Goal: Task Accomplishment & Management: Use online tool/utility

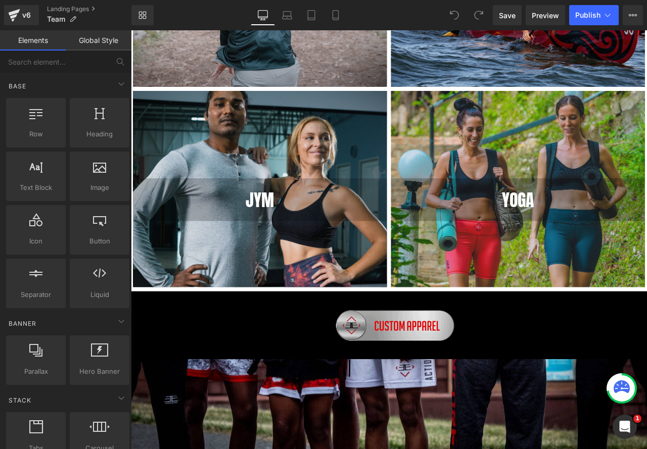
scroll to position [961, 0]
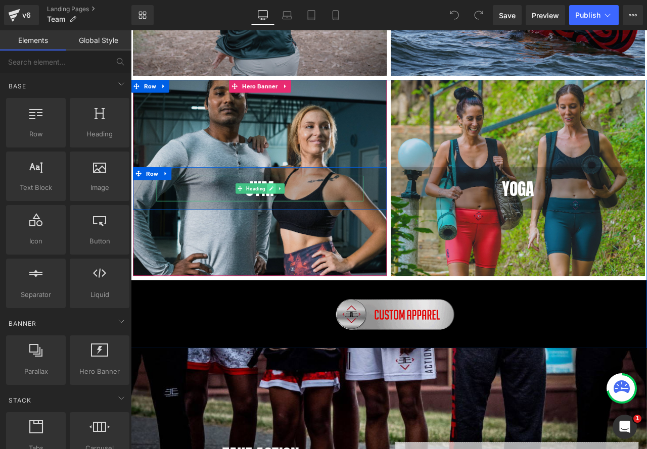
click at [300, 215] on link at bounding box center [297, 218] width 11 height 12
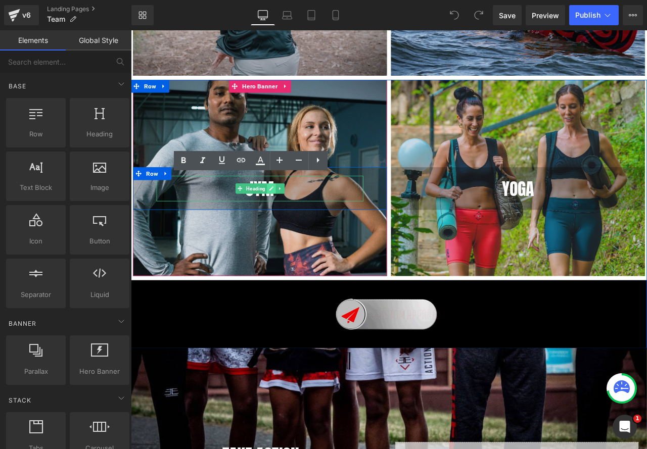
click at [300, 215] on div "JYM" at bounding box center [283, 218] width 245 height 30
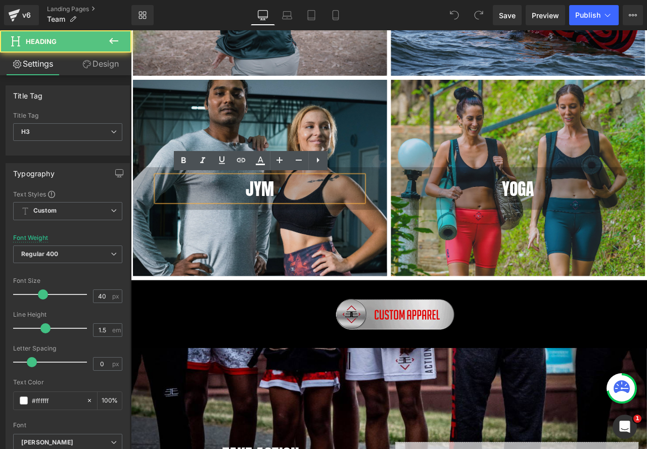
click at [271, 221] on div "JYM" at bounding box center [283, 218] width 245 height 30
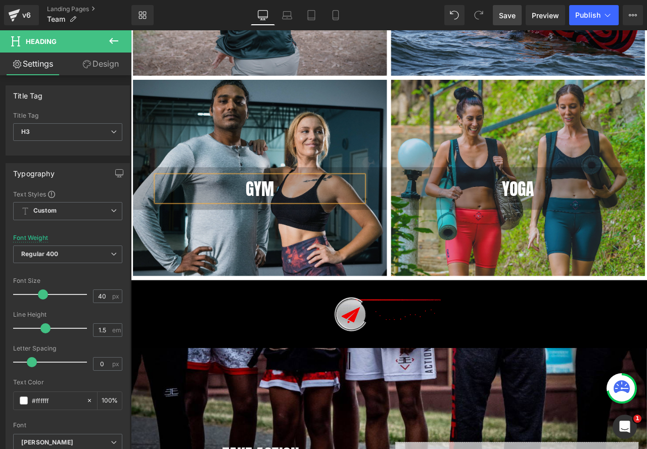
click at [513, 17] on span "Save" at bounding box center [507, 15] width 17 height 11
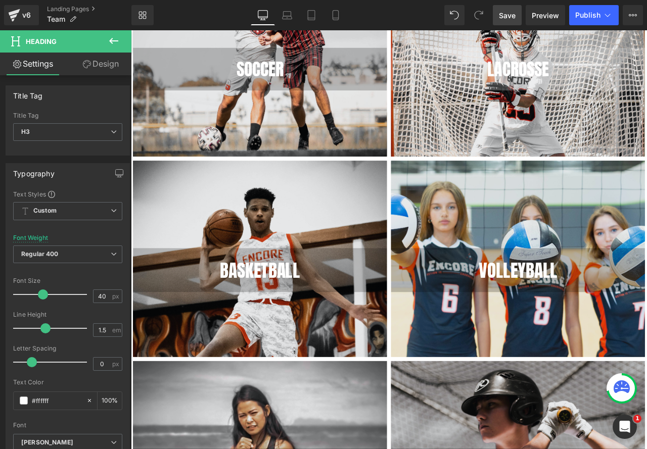
scroll to position [0, 0]
